Goal: Check status: Check status

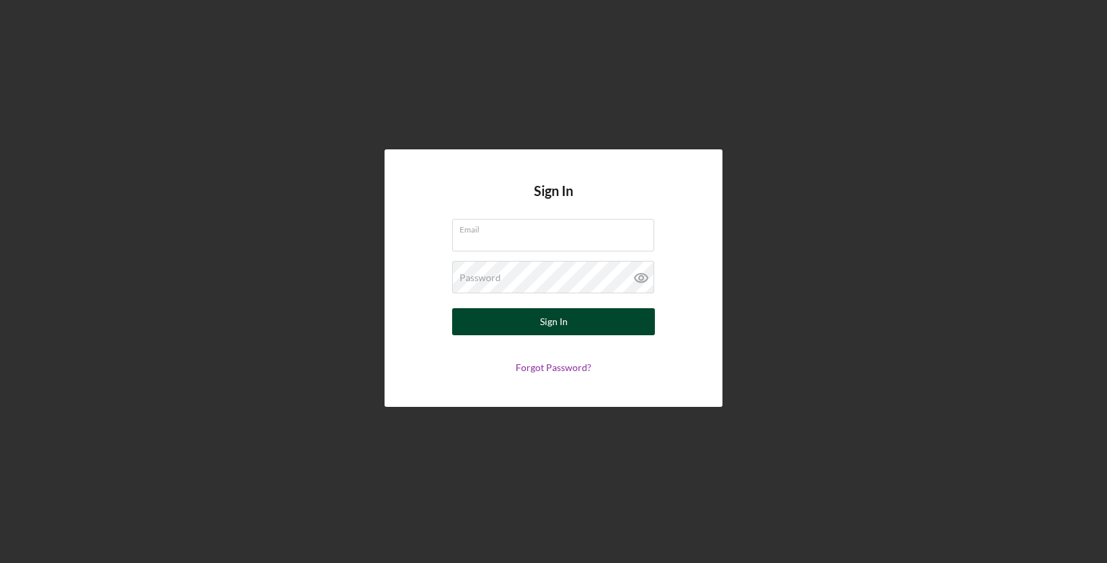
type input "[PERSON_NAME][EMAIL_ADDRESS][DOMAIN_NAME]"
click at [563, 314] on div "Sign In" at bounding box center [554, 321] width 28 height 27
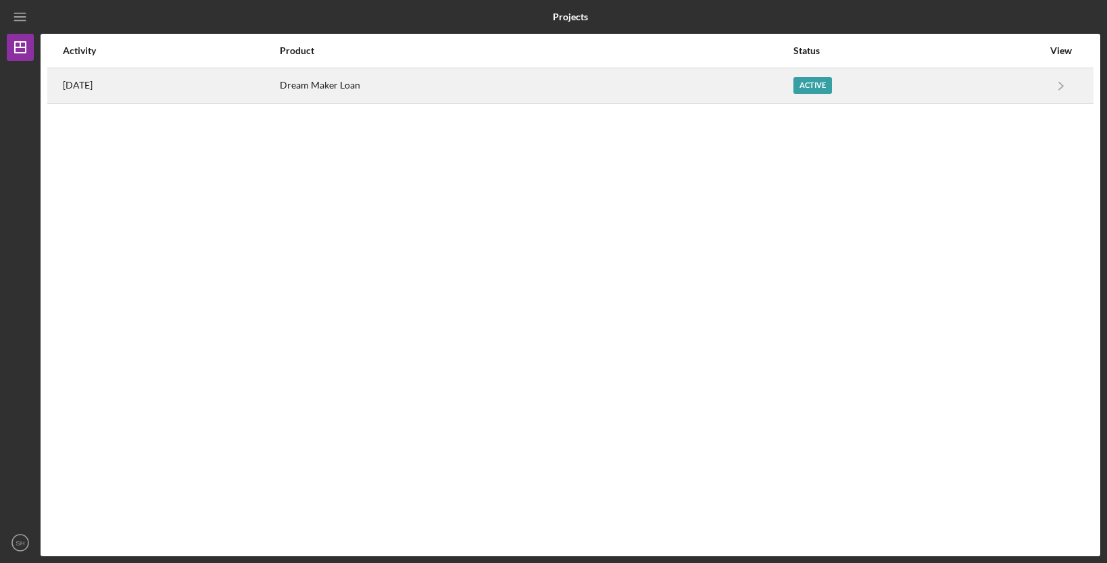
click at [391, 89] on div "Dream Maker Loan" at bounding box center [536, 86] width 513 height 34
